Goal: Task Accomplishment & Management: Manage account settings

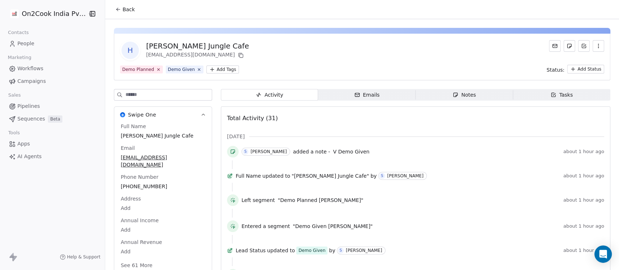
click at [118, 10] on button "Back" at bounding box center [125, 9] width 28 height 13
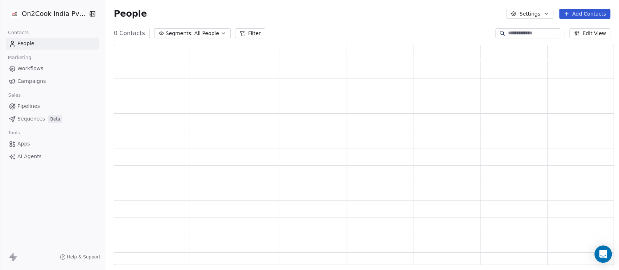
scroll to position [213, 492]
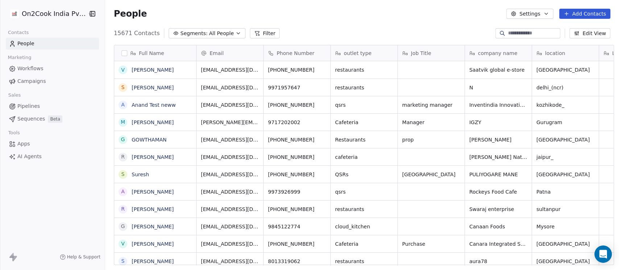
click at [216, 36] on span "All People" at bounding box center [221, 34] width 25 height 8
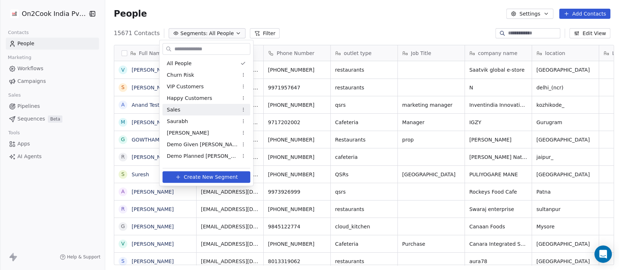
scroll to position [230, 509]
click at [205, 155] on span "Demo Planned [PERSON_NAME]" at bounding box center [202, 157] width 71 height 8
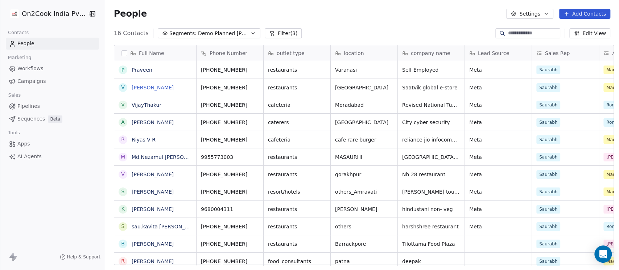
click at [143, 88] on link "[PERSON_NAME]" at bounding box center [153, 88] width 42 height 6
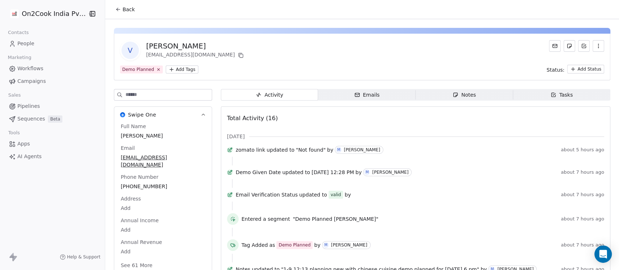
click at [453, 94] on icon "button" at bounding box center [455, 95] width 4 height 4
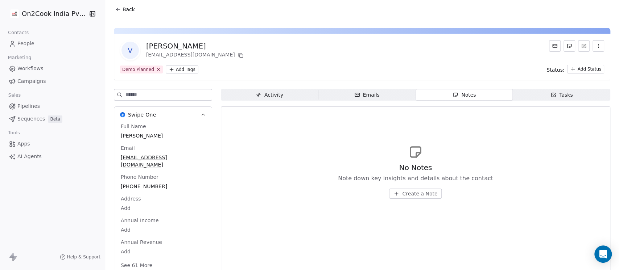
click at [417, 195] on span "Create a Note" at bounding box center [419, 193] width 35 height 7
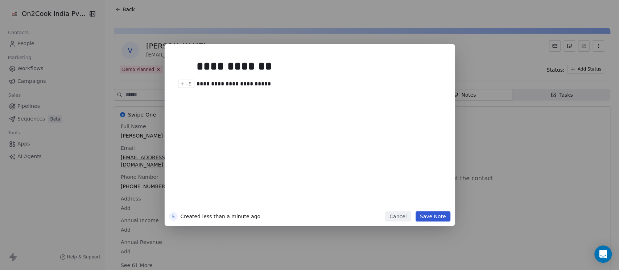
click at [289, 86] on div "**********" at bounding box center [316, 84] width 241 height 9
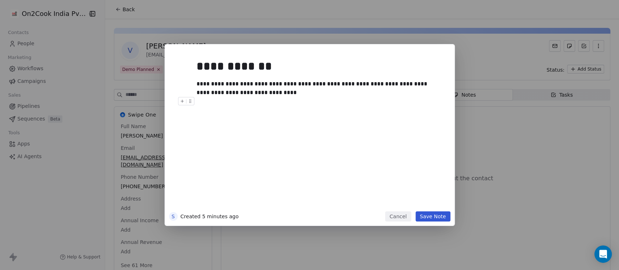
click at [425, 215] on button "Save Note" at bounding box center [432, 217] width 35 height 10
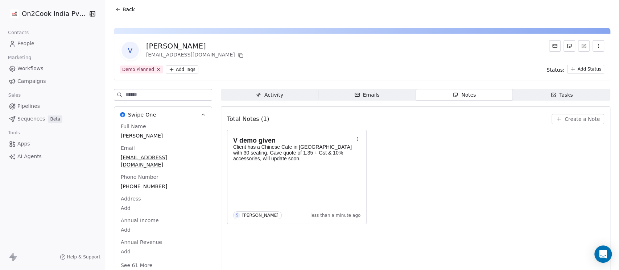
click at [169, 71] on html "On2Cook India Pvt. Ltd. Contacts People Marketing Workflows Campaigns Sales Pip…" at bounding box center [309, 135] width 619 height 270
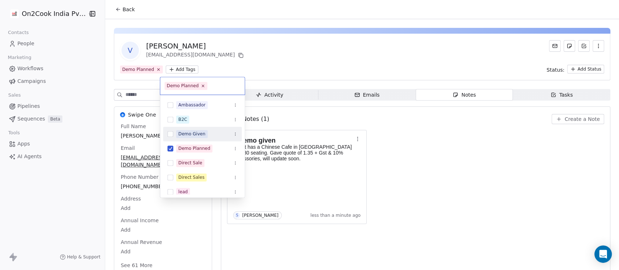
click at [190, 135] on div "Demo Given" at bounding box center [191, 134] width 27 height 7
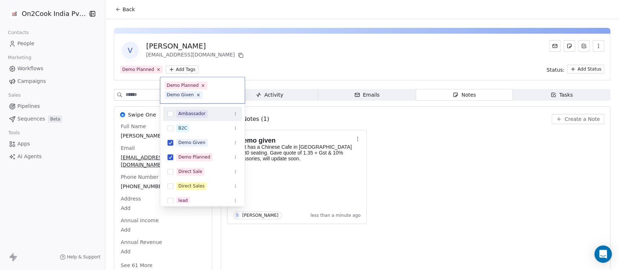
click at [126, 9] on html "On2Cook India Pvt. Ltd. Contacts People Marketing Workflows Campaigns Sales Pip…" at bounding box center [309, 135] width 619 height 270
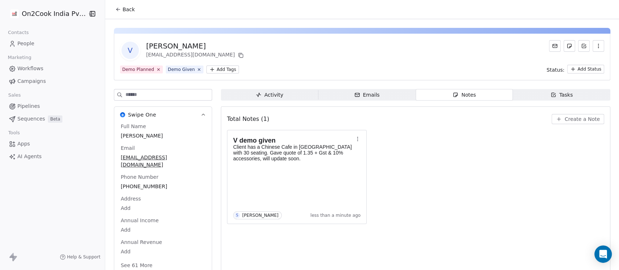
click at [126, 9] on span "Back" at bounding box center [128, 9] width 12 height 7
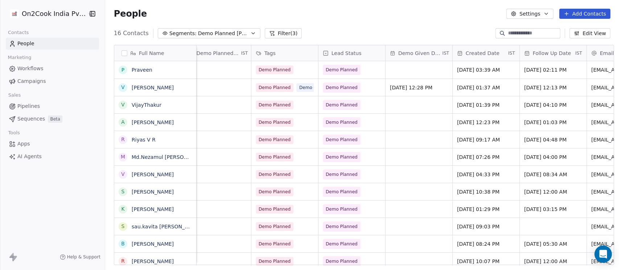
scroll to position [0, 435]
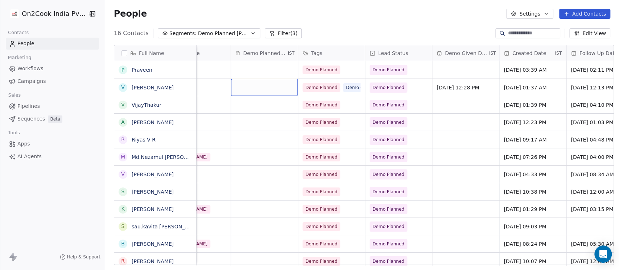
click at [266, 88] on div "grid" at bounding box center [264, 87] width 67 height 17
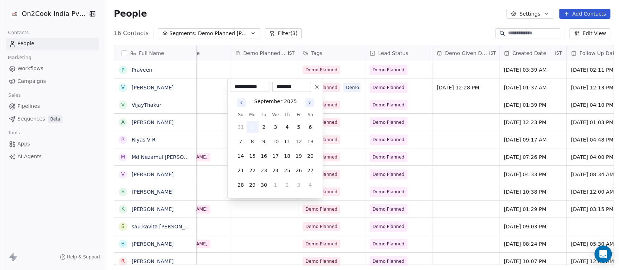
click at [253, 128] on button "1" at bounding box center [252, 127] width 12 height 12
click at [341, 26] on html "On2Cook India Pvt. Ltd. Contacts People Marketing Workflows Campaigns Sales Pip…" at bounding box center [309, 135] width 619 height 270
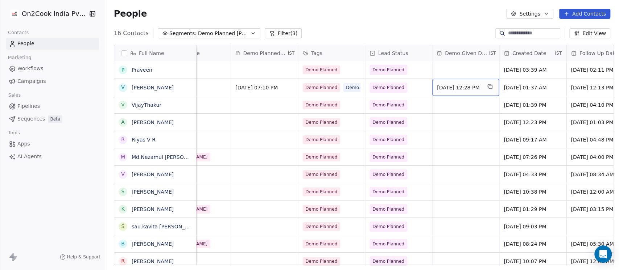
click at [477, 90] on span "[DATE] 12:28 PM" at bounding box center [459, 87] width 44 height 7
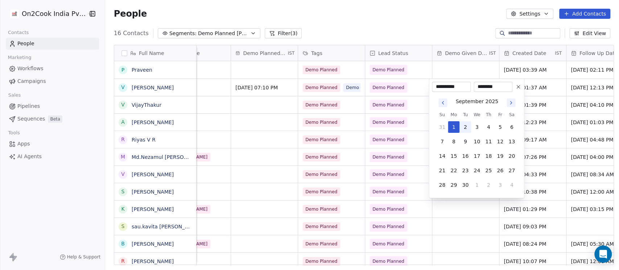
click at [467, 131] on button "2" at bounding box center [465, 127] width 12 height 12
type input "**********"
click at [463, 62] on html "On2Cook India Pvt. Ltd. Contacts People Marketing Workflows Campaigns Sales Pip…" at bounding box center [309, 135] width 619 height 270
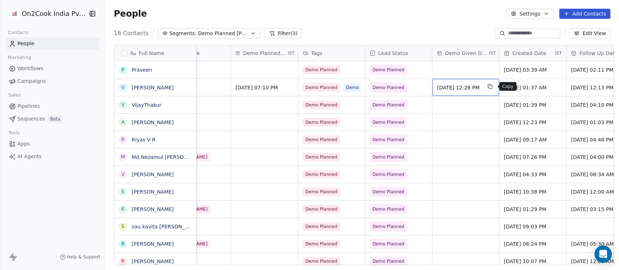
click at [492, 87] on icon "grid" at bounding box center [490, 87] width 6 height 6
click at [487, 87] on button "grid" at bounding box center [489, 86] width 9 height 9
click at [481, 87] on span "[DATE] 12:28 PM" at bounding box center [459, 87] width 44 height 7
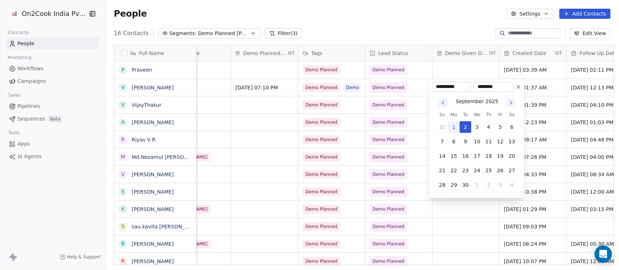
click at [451, 132] on button "1" at bounding box center [453, 127] width 12 height 12
type input "**********"
click at [487, 86] on input "********" at bounding box center [493, 86] width 36 height 7
type input "********"
click at [444, 35] on html "On2Cook India Pvt. Ltd. Contacts People Marketing Workflows Campaigns Sales Pip…" at bounding box center [309, 135] width 619 height 270
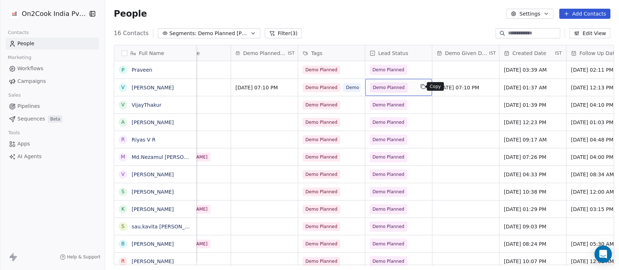
click at [422, 88] on button "grid" at bounding box center [422, 86] width 9 height 9
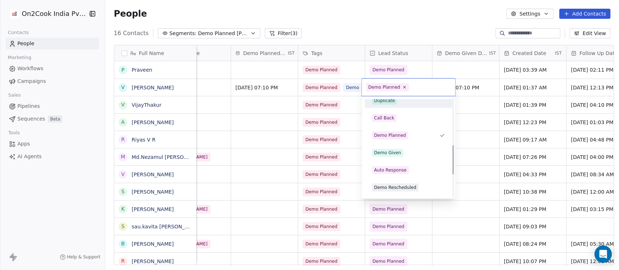
scroll to position [156, 0]
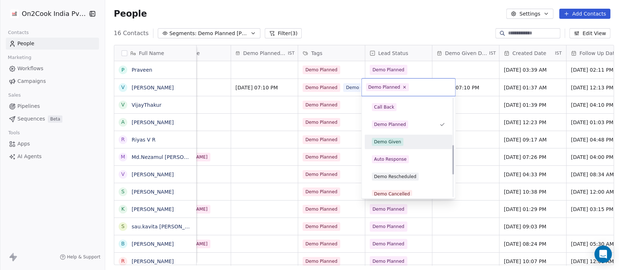
click at [399, 145] on div "Demo Given" at bounding box center [387, 142] width 27 height 7
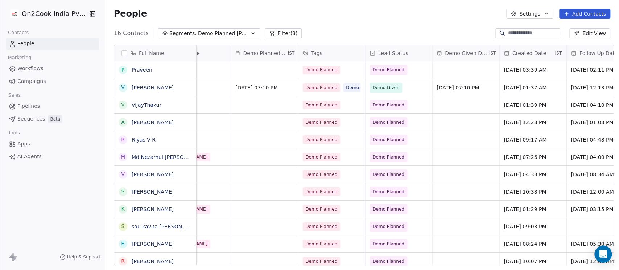
click at [392, 11] on div "People Settings Add Contacts" at bounding box center [362, 14] width 496 height 10
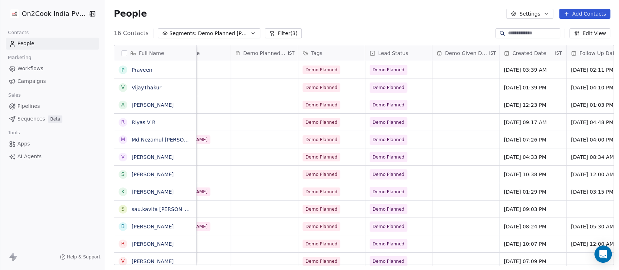
scroll to position [0, 435]
click at [513, 30] on input at bounding box center [533, 33] width 51 height 7
paste input "**********"
type input "**********"
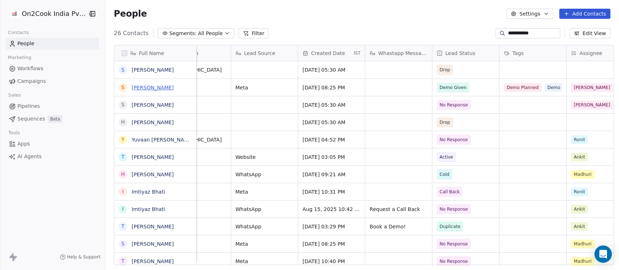
click at [140, 87] on link "[PERSON_NAME]" at bounding box center [153, 88] width 42 height 6
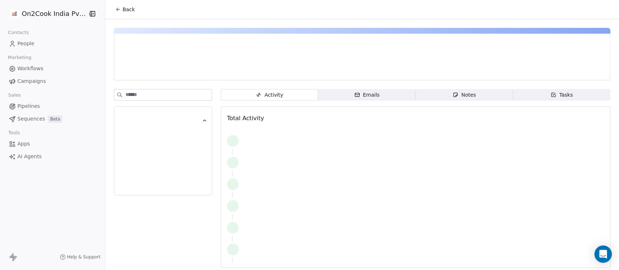
click at [465, 97] on div "Notes" at bounding box center [463, 95] width 23 height 8
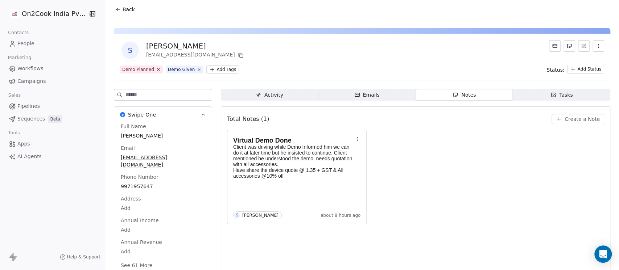
click at [452, 150] on div "Virtual Demo Done Client was driving while Demo Informed him we can do it at la…" at bounding box center [415, 177] width 377 height 94
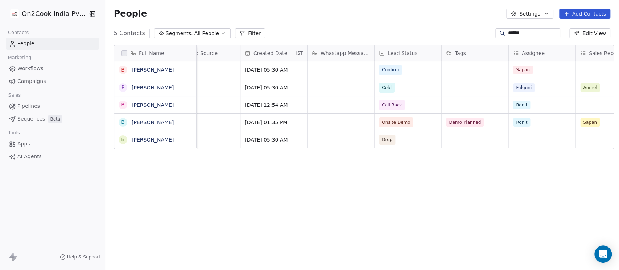
scroll to position [0, 483]
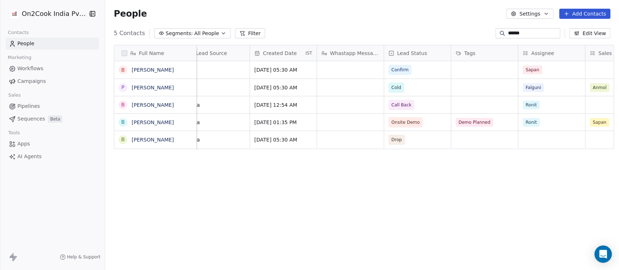
type input "******"
drag, startPoint x: 504, startPoint y: 125, endPoint x: 544, endPoint y: 171, distance: 60.3
click at [544, 171] on div "Full Name B Bhavik P Patel Bhavik B Bhavik Kakkad B Bhavik Rajput B Bhavik Rajp…" at bounding box center [361, 158] width 513 height 238
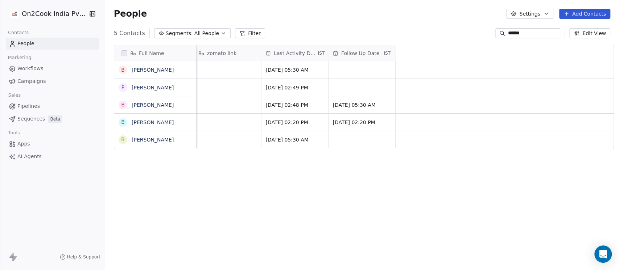
scroll to position [0, 454]
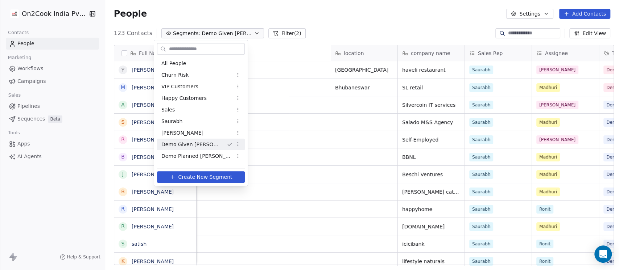
scroll to position [230, 509]
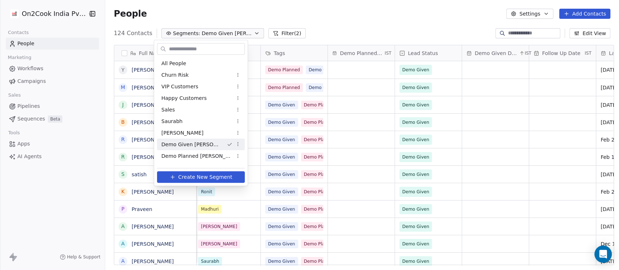
click at [346, 0] on html "On2Cook India Pvt. Ltd. Contacts People Marketing Workflows Campaigns Sales Pip…" at bounding box center [309, 135] width 619 height 270
